Goal: Information Seeking & Learning: Learn about a topic

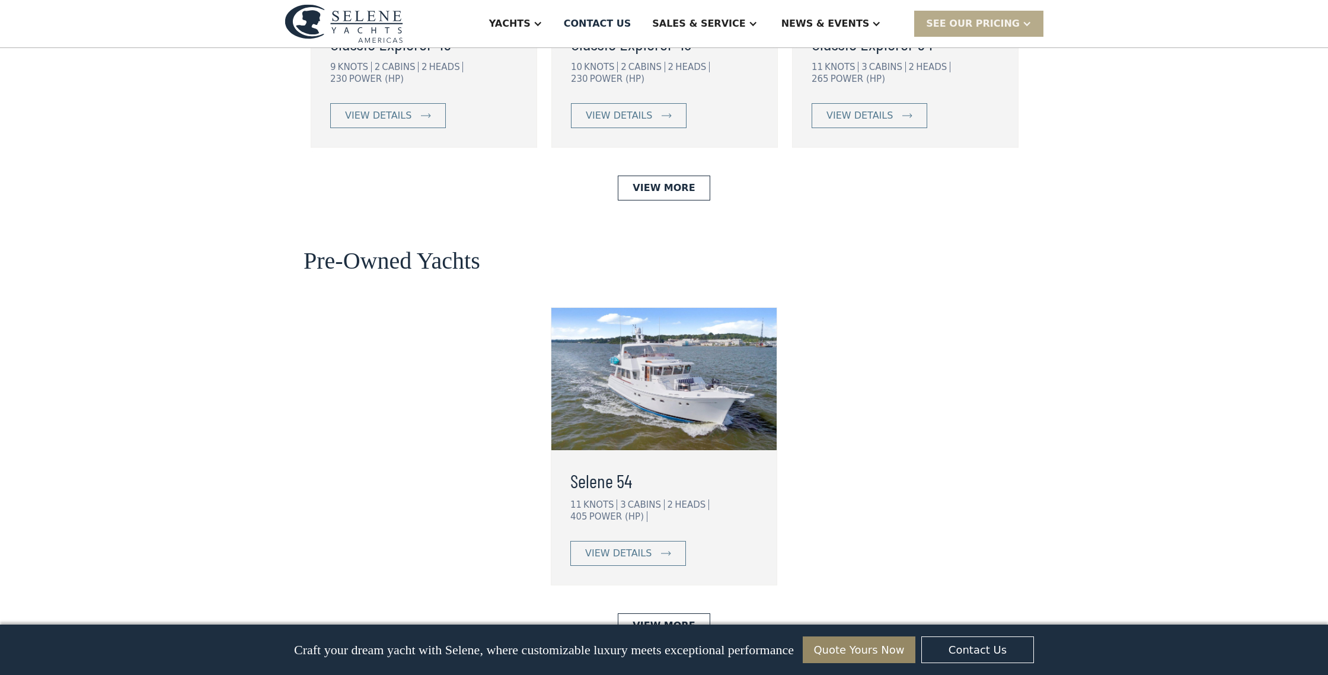
scroll to position [2820, 0]
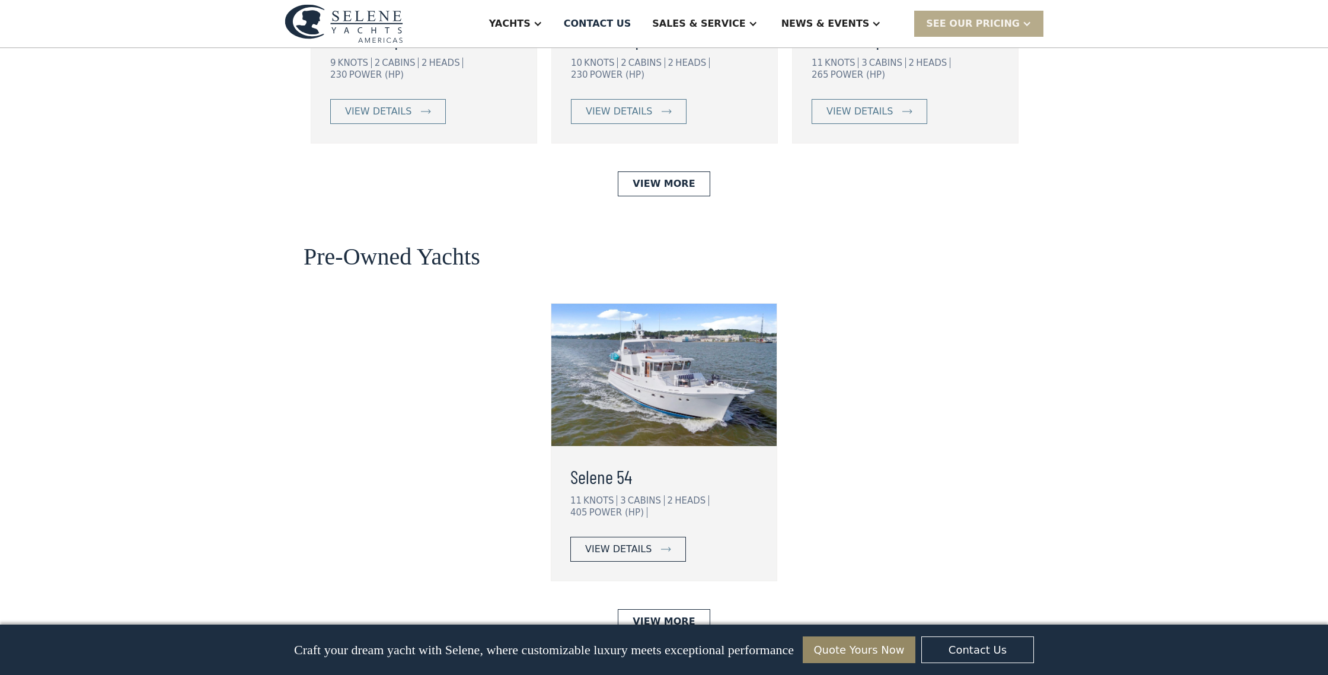
click at [612, 542] on div "view details" at bounding box center [618, 549] width 66 height 14
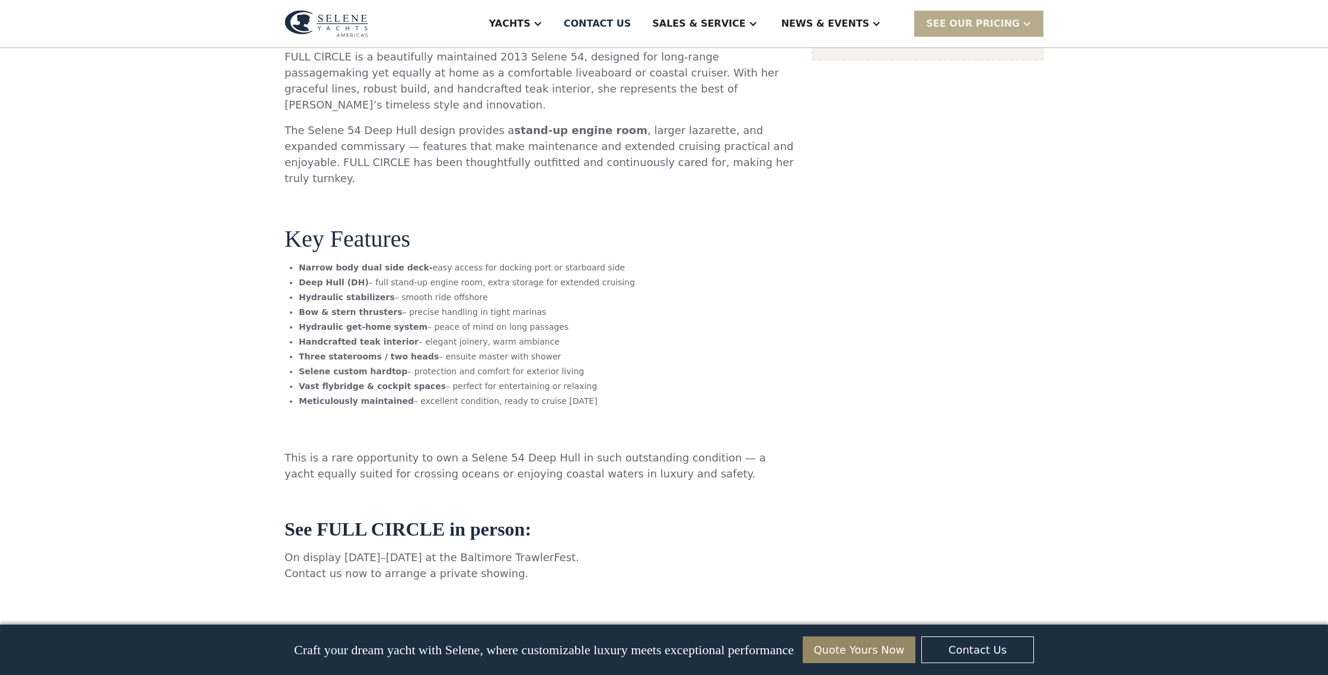
scroll to position [708, 0]
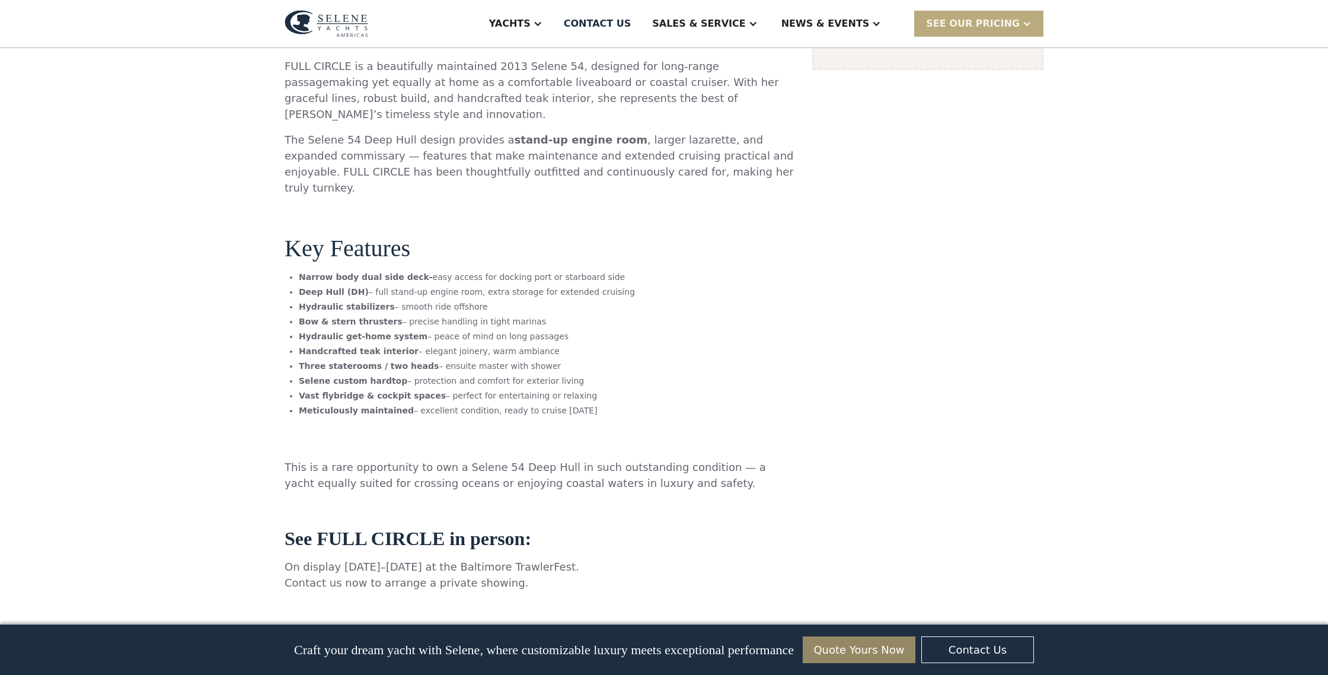
click at [1026, 20] on div at bounding box center [1026, 23] width 9 height 9
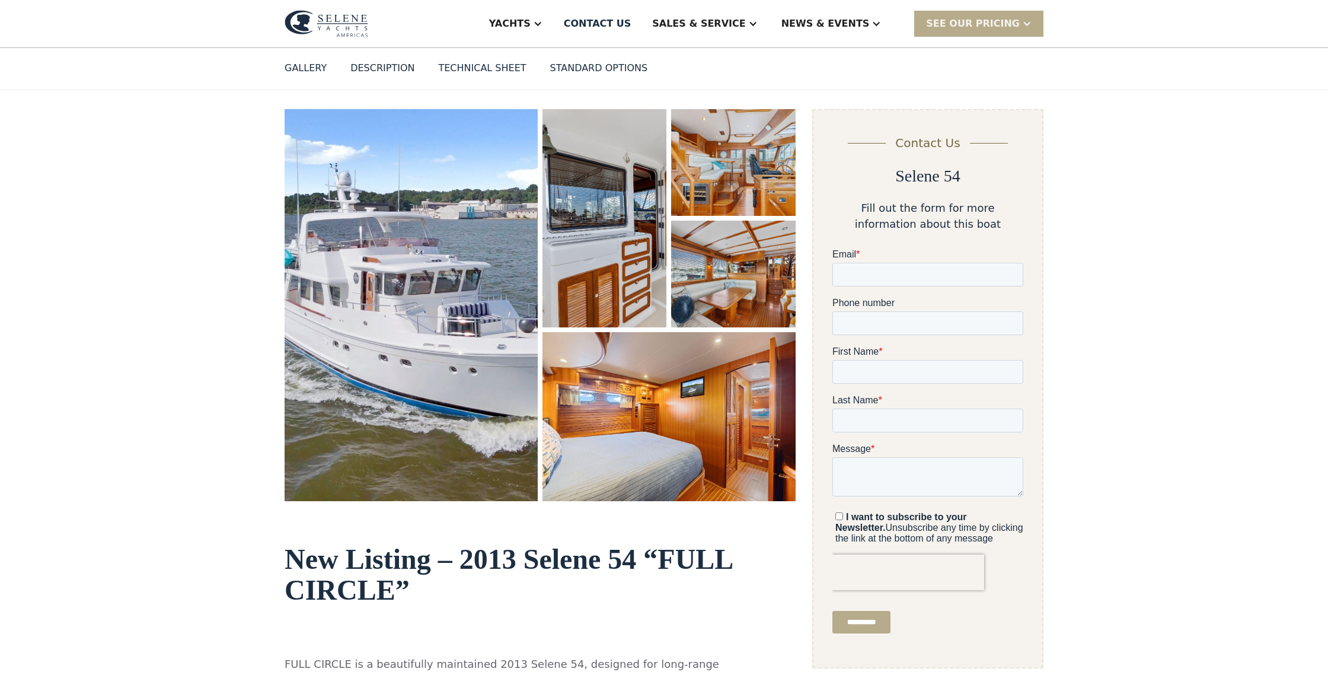
scroll to position [0, 0]
